Goal: Task Accomplishment & Management: Complete application form

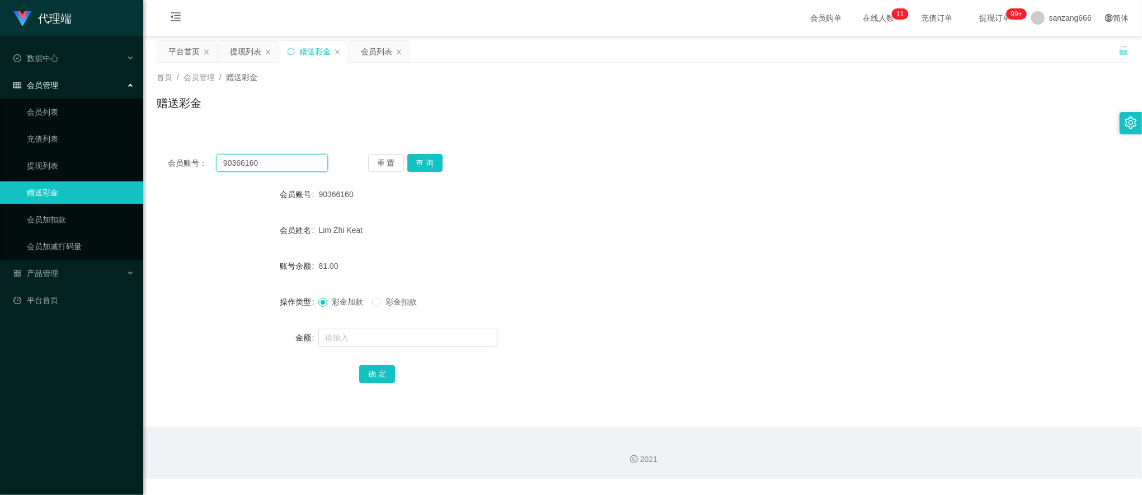
drag, startPoint x: 0, startPoint y: 0, endPoint x: 256, endPoint y: 162, distance: 302.9
click at [256, 162] on input "90366160" at bounding box center [272, 163] width 111 height 18
paste input "83559244"
click at [414, 168] on button "查 询" at bounding box center [425, 163] width 36 height 18
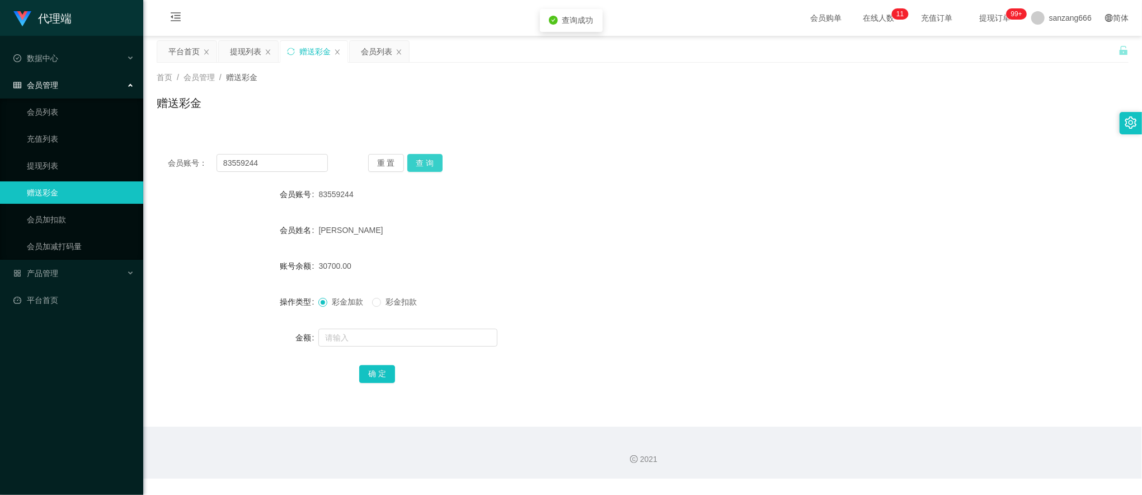
click at [414, 168] on button "查 询" at bounding box center [425, 163] width 36 height 18
click at [275, 161] on input "83559244" at bounding box center [272, 163] width 111 height 18
paste input "8023031"
type input "88023031"
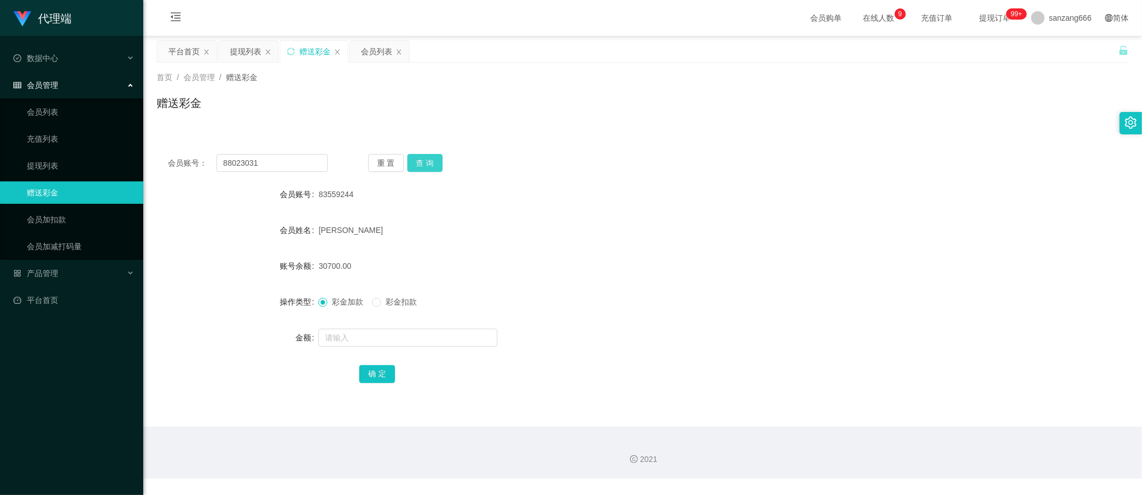
click at [426, 164] on button "查 询" at bounding box center [425, 163] width 36 height 18
click at [361, 347] on div at bounding box center [601, 337] width 567 height 22
click at [363, 336] on input "text" at bounding box center [407, 337] width 179 height 18
type input "32"
click at [372, 373] on button "确 定" at bounding box center [377, 374] width 36 height 18
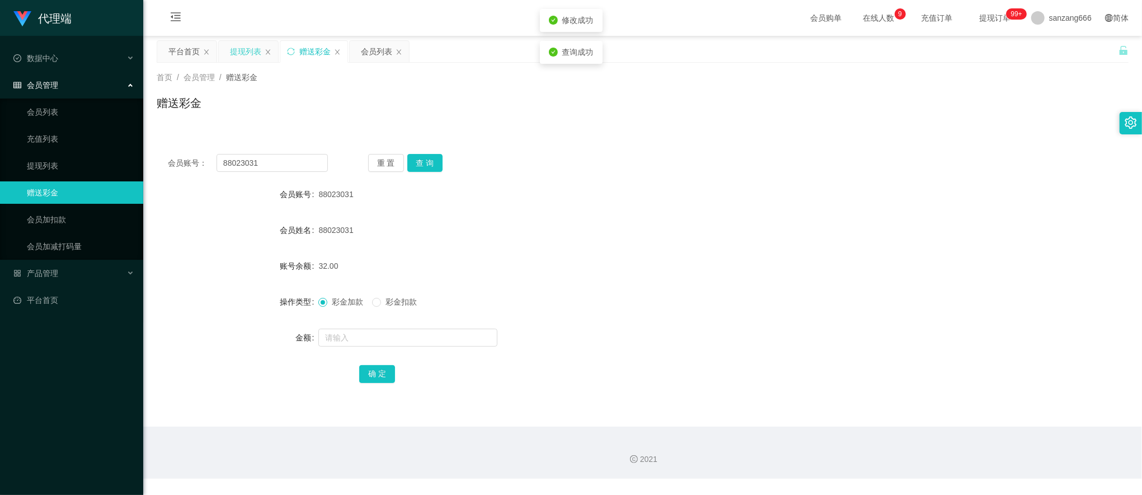
click at [247, 52] on div "提现列表" at bounding box center [245, 51] width 31 height 21
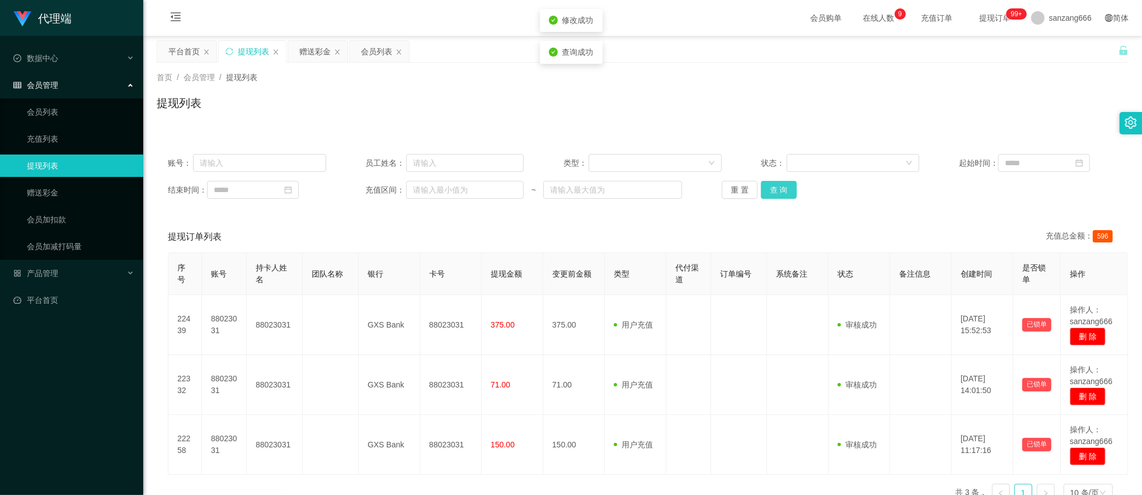
click at [787, 191] on button "查 询" at bounding box center [779, 190] width 36 height 18
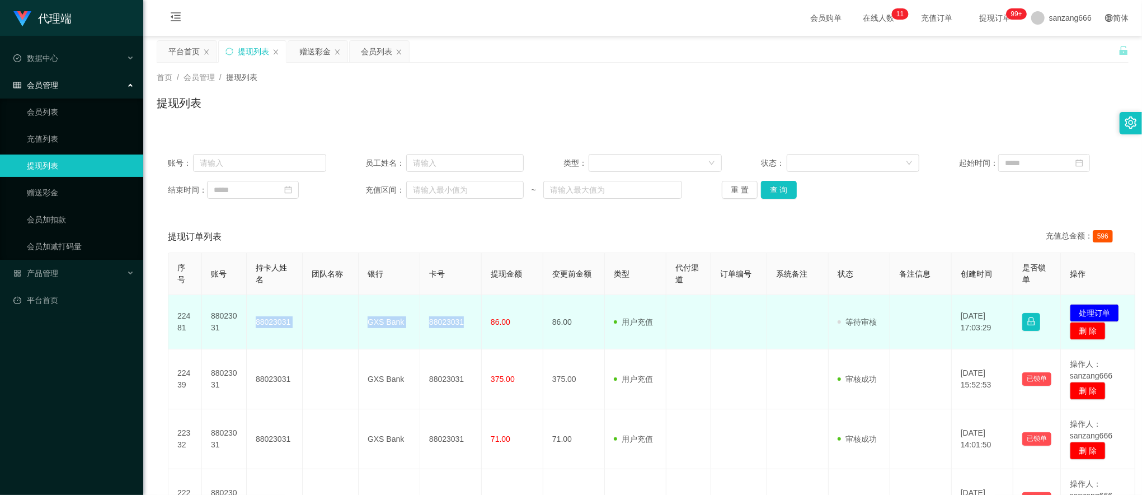
drag, startPoint x: 254, startPoint y: 325, endPoint x: 467, endPoint y: 319, distance: 212.7
click at [467, 319] on tr "22481 88023031 88023031 GXS Bank 88023031 86.00 86.00 用户充值 人工扣款 审核驳回 审核成功 等待审核 …" at bounding box center [651, 322] width 967 height 54
copy tr "88023031 GXS Bank 88023031"
drag, startPoint x: 467, startPoint y: 319, endPoint x: 447, endPoint y: 321, distance: 20.2
click at [447, 321] on td "88023031" at bounding box center [451, 322] width 62 height 54
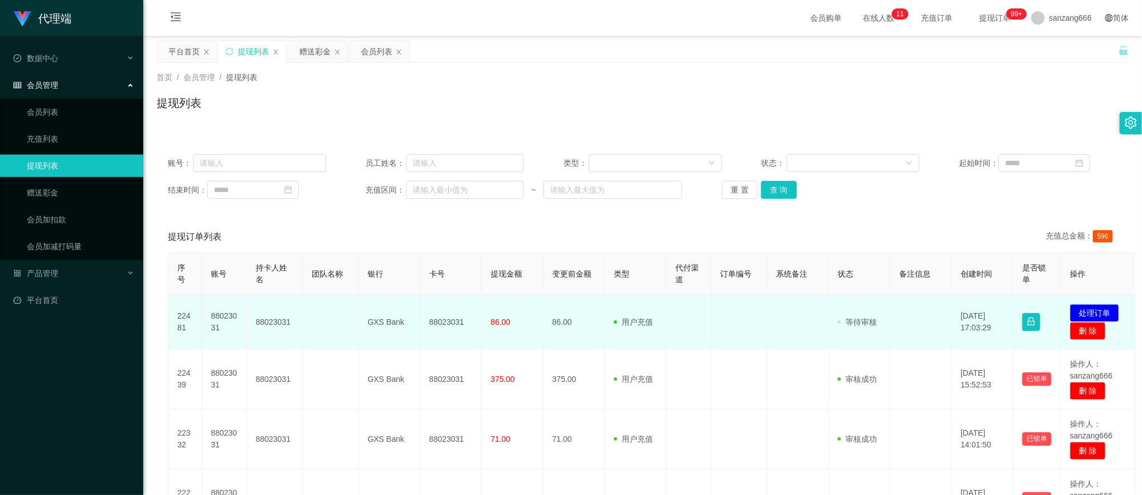
click at [441, 322] on td "88023031" at bounding box center [451, 322] width 62 height 54
copy td "88023031"
click at [1082, 309] on button "处理订单" at bounding box center [1094, 313] width 49 height 18
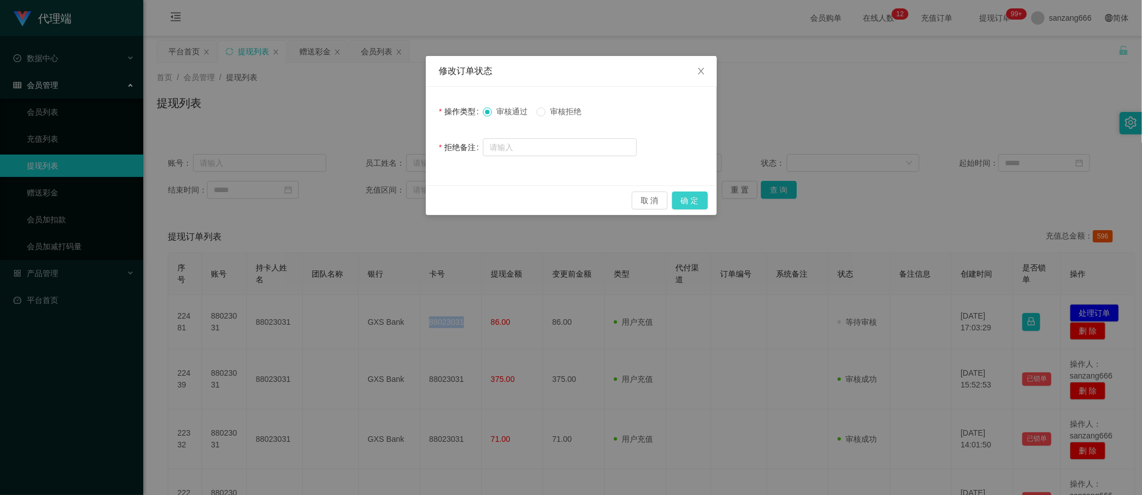
click at [694, 198] on button "确 定" at bounding box center [690, 200] width 36 height 18
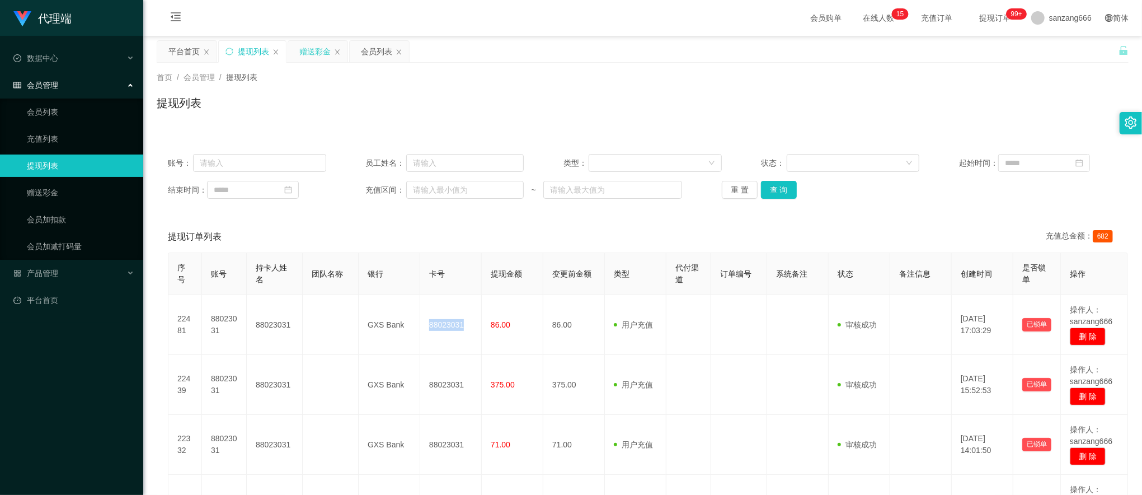
click at [313, 47] on div "赠送彩金" at bounding box center [314, 51] width 31 height 21
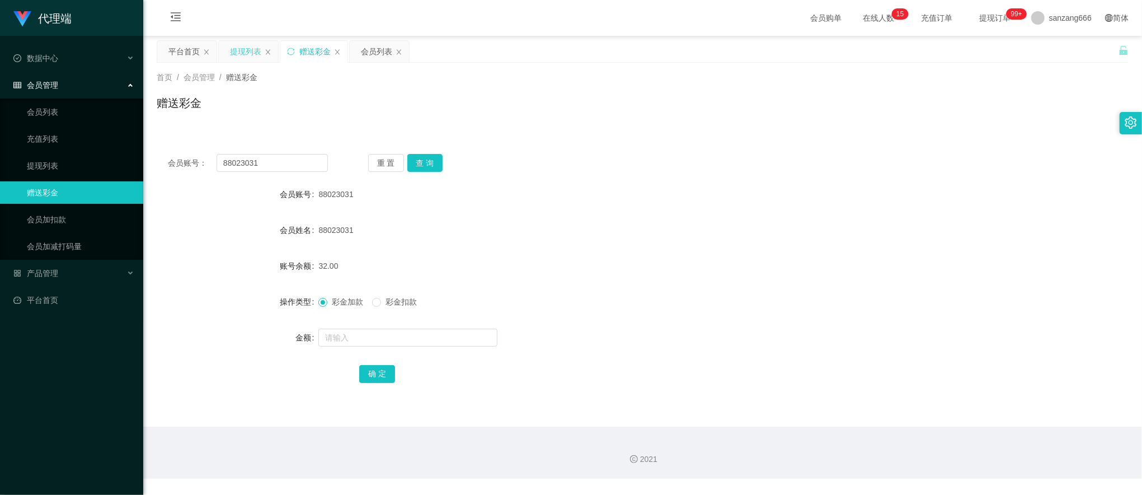
click at [239, 50] on div "提现列表" at bounding box center [245, 51] width 31 height 21
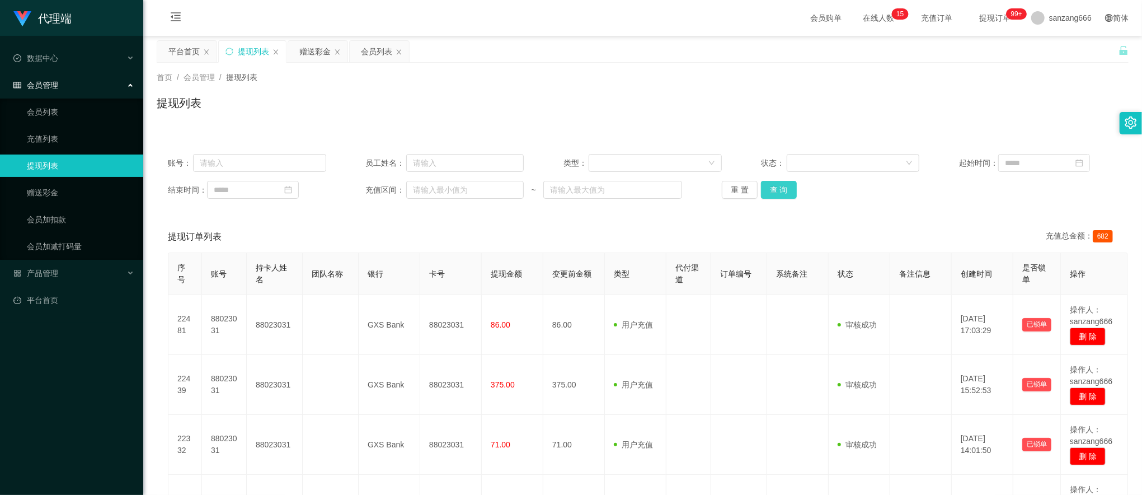
click at [783, 197] on button "查 询" at bounding box center [779, 190] width 36 height 18
click at [783, 194] on button "查 询" at bounding box center [779, 190] width 36 height 18
click at [774, 189] on button "查 询" at bounding box center [779, 190] width 36 height 18
click at [316, 51] on div "赠送彩金" at bounding box center [314, 51] width 31 height 21
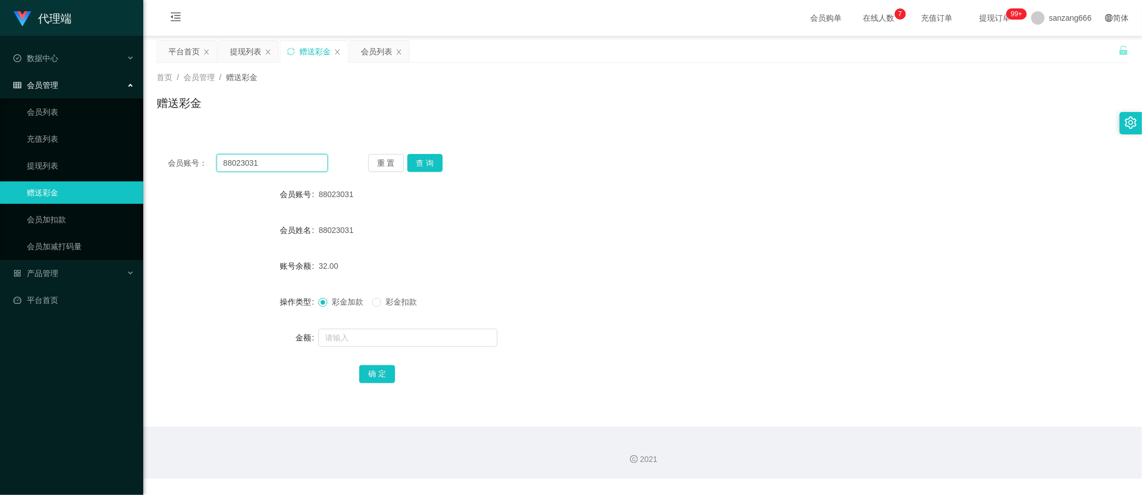
click at [248, 156] on input "88023031" at bounding box center [272, 163] width 111 height 18
paste input "Colalin1997"
type input "Colalin1997"
click at [444, 164] on div "重 置 查 询" at bounding box center [448, 163] width 160 height 18
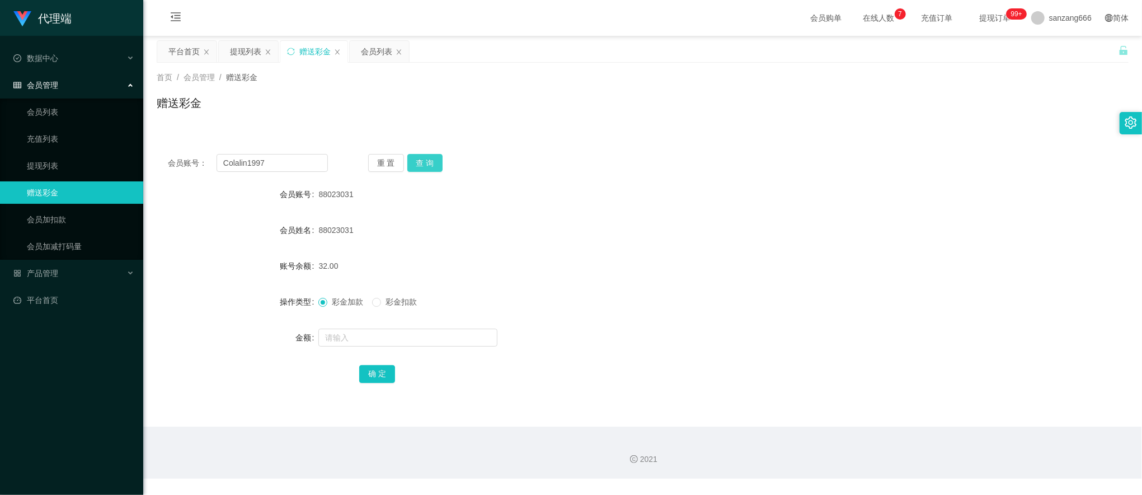
click at [433, 163] on button "查 询" at bounding box center [425, 163] width 36 height 18
click at [351, 341] on input "text" at bounding box center [407, 337] width 179 height 18
type input "160"
click at [369, 366] on button "确 定" at bounding box center [377, 374] width 36 height 18
click at [381, 50] on div "会员列表" at bounding box center [376, 51] width 31 height 21
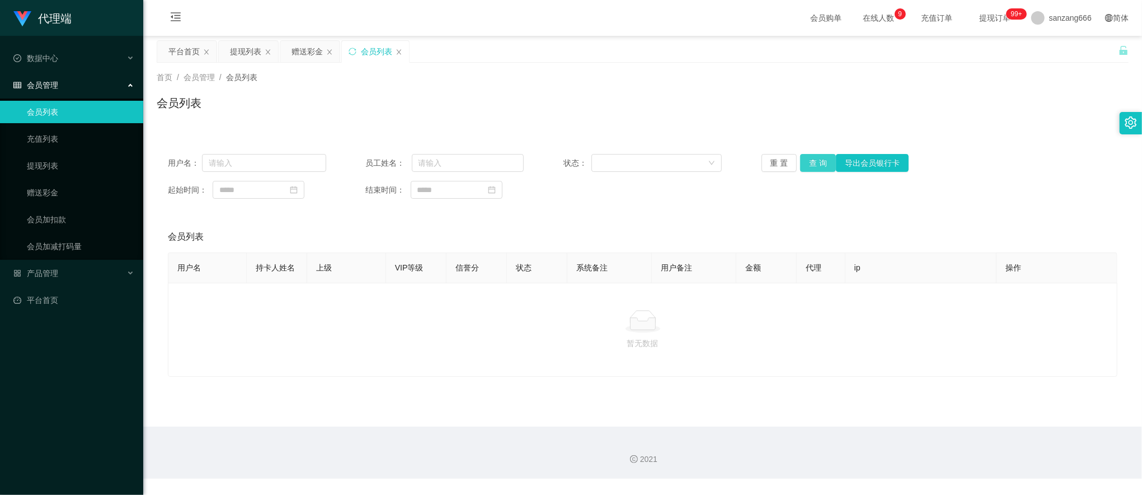
click at [818, 166] on button "查 询" at bounding box center [818, 163] width 36 height 18
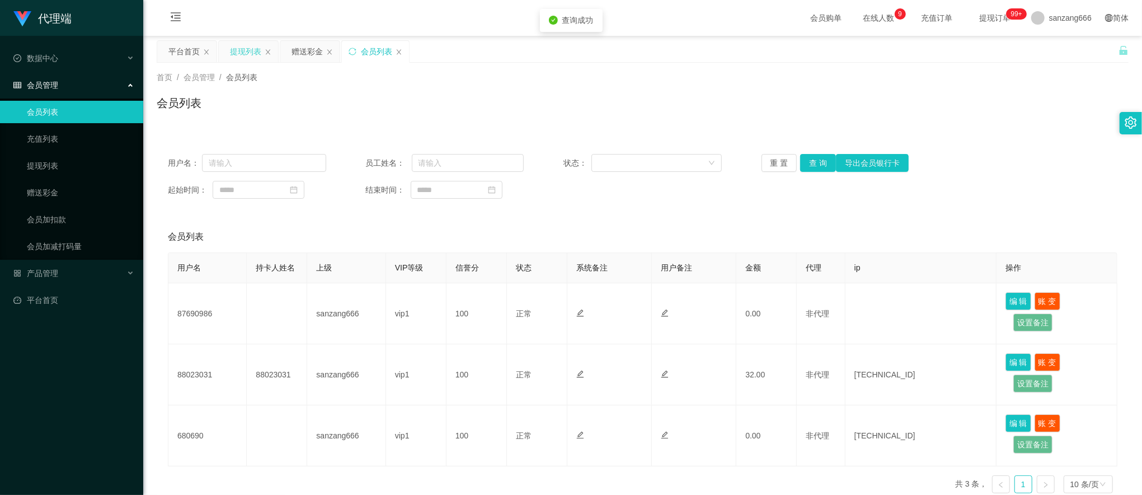
click at [252, 54] on div "提现列表" at bounding box center [245, 51] width 31 height 21
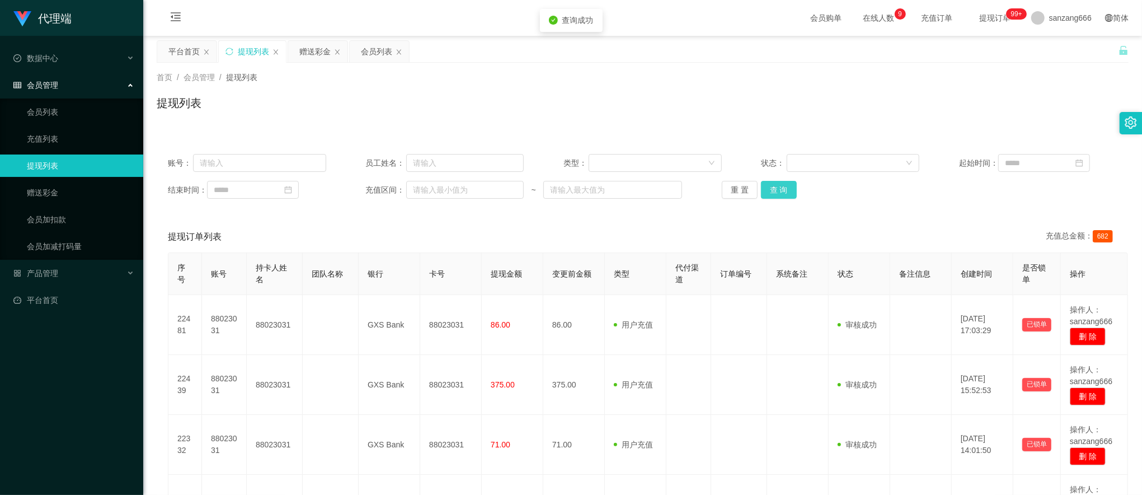
click at [781, 188] on button "查 询" at bounding box center [779, 190] width 36 height 18
click at [781, 188] on button "查 询" at bounding box center [785, 190] width 48 height 18
click at [781, 188] on div "重 置 查 询" at bounding box center [801, 190] width 158 height 18
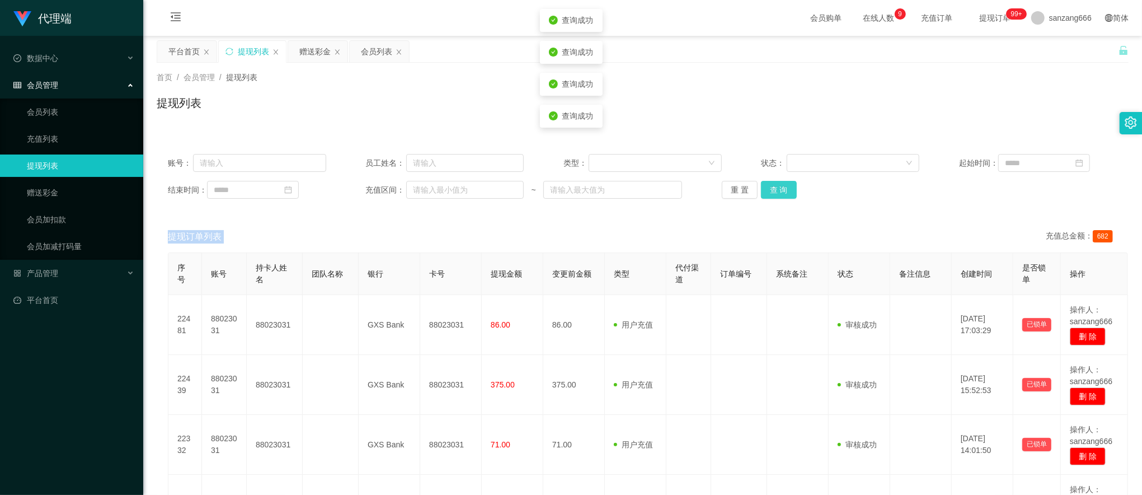
click at [781, 188] on button "查 询" at bounding box center [779, 190] width 36 height 18
click at [781, 188] on div "重 置 查 询" at bounding box center [801, 190] width 158 height 18
click at [781, 188] on button "查 询" at bounding box center [779, 190] width 36 height 18
click at [771, 186] on button "查 询" at bounding box center [779, 190] width 36 height 18
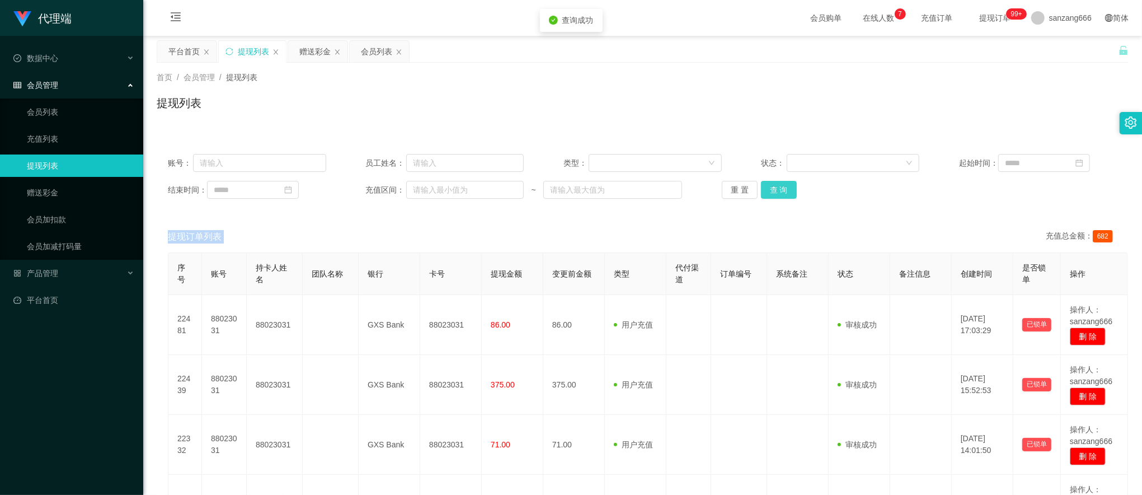
click at [771, 186] on button "查 询" at bounding box center [779, 190] width 36 height 18
drag, startPoint x: 781, startPoint y: 194, endPoint x: 781, endPoint y: 201, distance: 7.8
click at [781, 193] on button "查 询" at bounding box center [779, 190] width 36 height 18
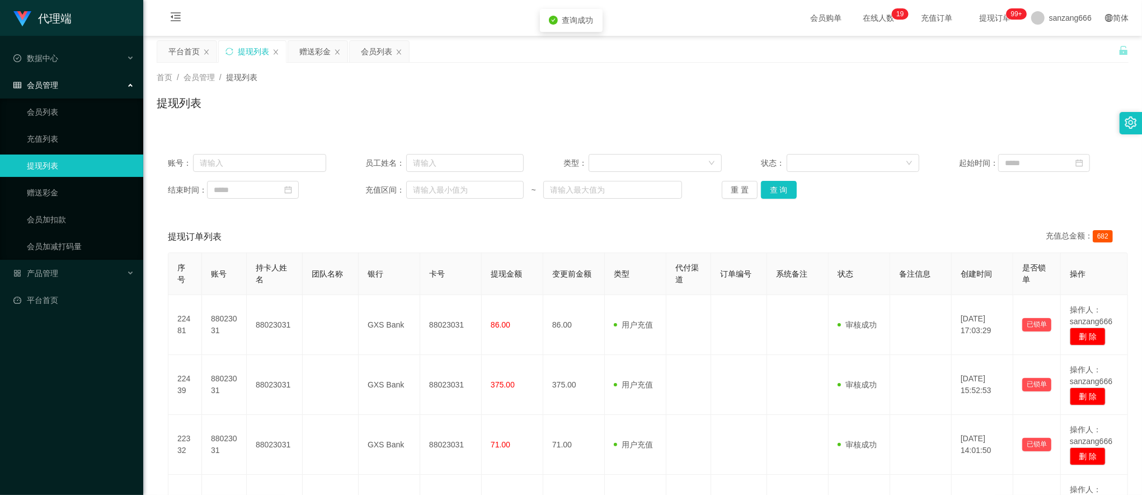
click at [781, 201] on div "账号： 员工姓名： 类型： 状态： 起始时间： 结束时间： 充值区间： ~ 重 置 查 询" at bounding box center [643, 176] width 972 height 67
click at [781, 182] on button "查 询" at bounding box center [779, 190] width 36 height 18
click at [781, 181] on button "查 询" at bounding box center [779, 190] width 36 height 18
click at [312, 53] on div "赠送彩金" at bounding box center [314, 51] width 31 height 21
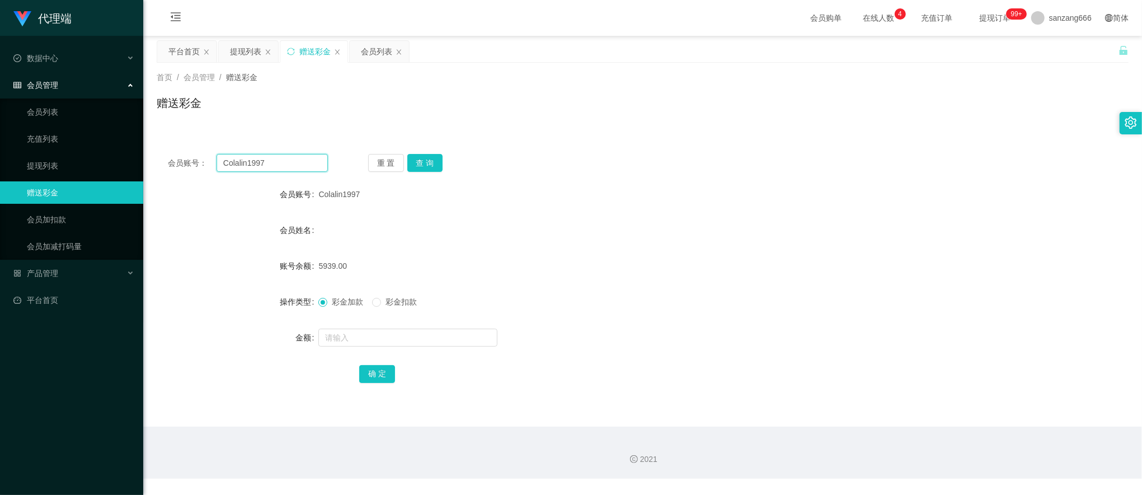
click at [257, 164] on input "Colalin1997" at bounding box center [272, 163] width 111 height 18
paste input "90366160"
type input "90366160"
click at [417, 161] on button "查 询" at bounding box center [425, 163] width 36 height 18
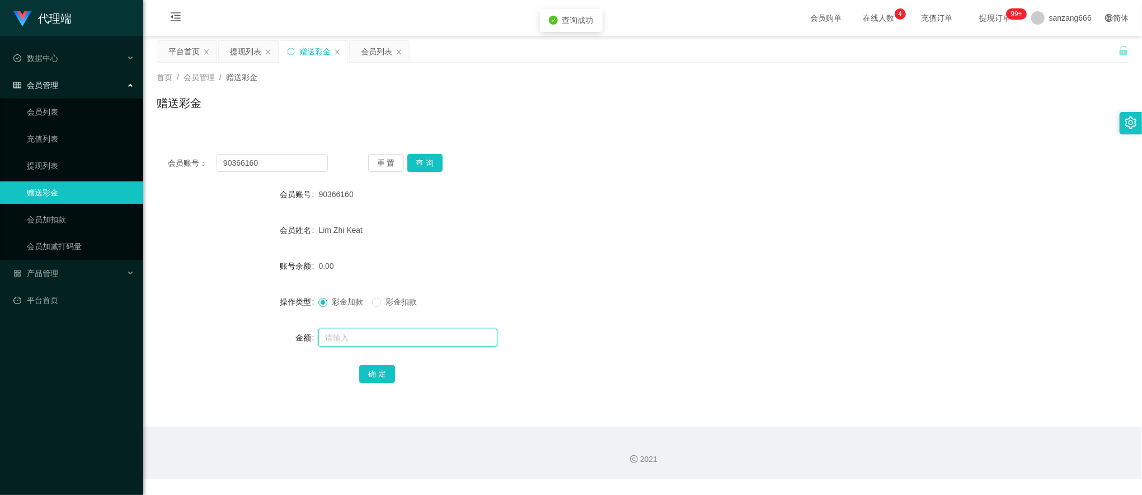
click at [359, 337] on input "text" at bounding box center [407, 337] width 179 height 18
type input "5000"
click at [383, 379] on button "确 定" at bounding box center [377, 374] width 36 height 18
click at [253, 52] on div "提现列表" at bounding box center [245, 51] width 31 height 21
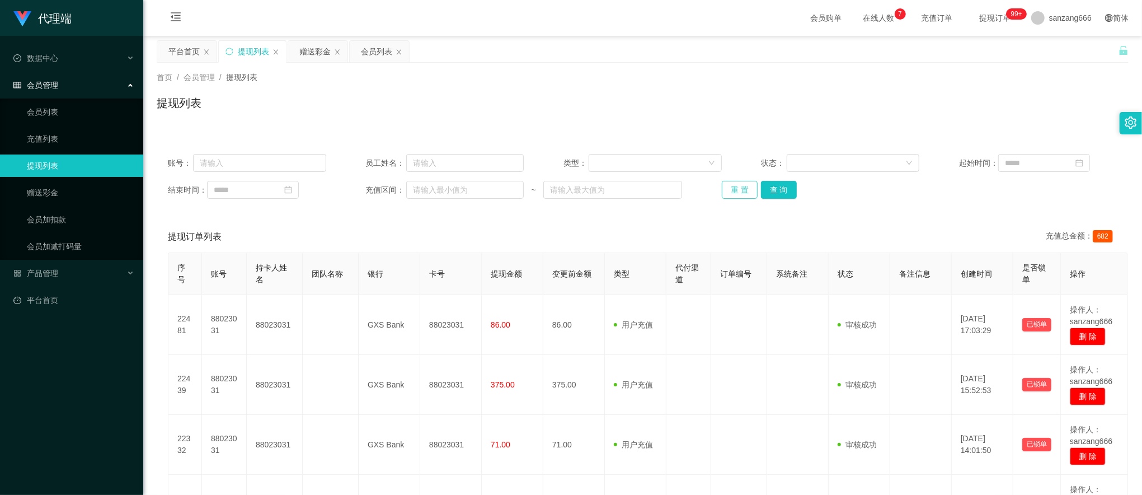
click at [748, 182] on button "重 置" at bounding box center [740, 190] width 36 height 18
click at [770, 192] on button "查 询" at bounding box center [779, 190] width 36 height 18
click at [771, 191] on button "查 询" at bounding box center [779, 190] width 36 height 18
